Goal: Task Accomplishment & Management: Manage account settings

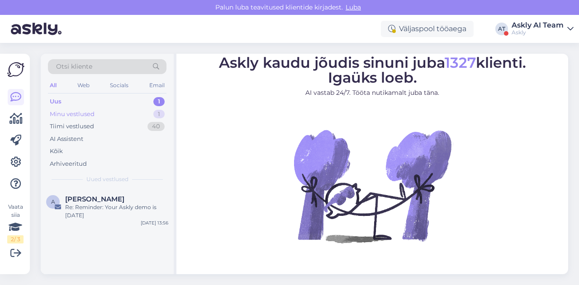
click at [65, 118] on div "Minu vestlused 1" at bounding box center [107, 114] width 118 height 13
click at [109, 208] on div "Re: Teie konto kustutamine" at bounding box center [116, 208] width 103 height 8
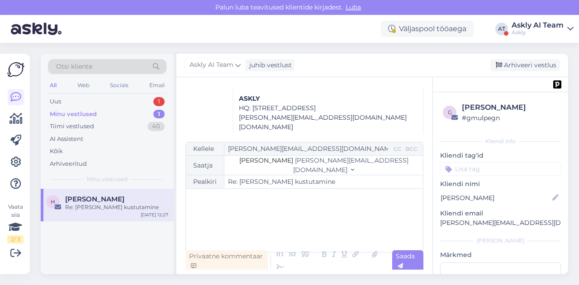
scroll to position [292, 0]
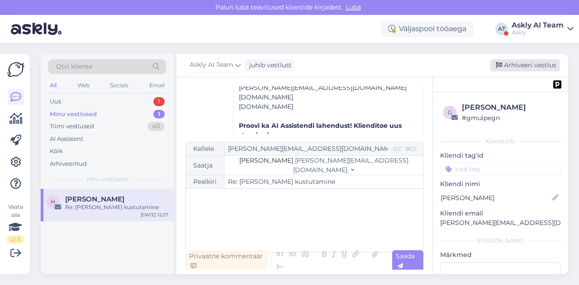
click at [530, 66] on div "Arhiveeri vestlus" at bounding box center [525, 65] width 70 height 12
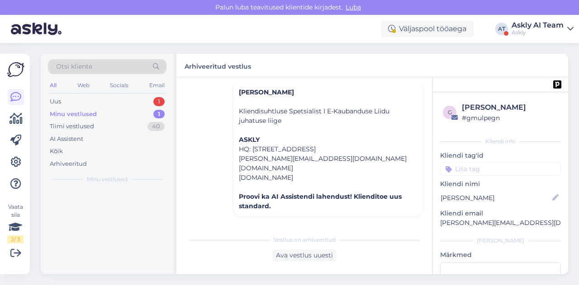
scroll to position [101, 0]
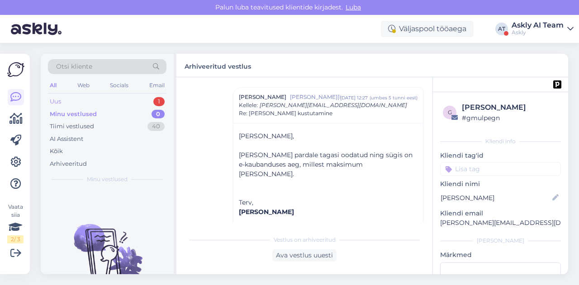
click at [129, 101] on div "Uus 1" at bounding box center [107, 101] width 118 height 13
